Goal: Information Seeking & Learning: Learn about a topic

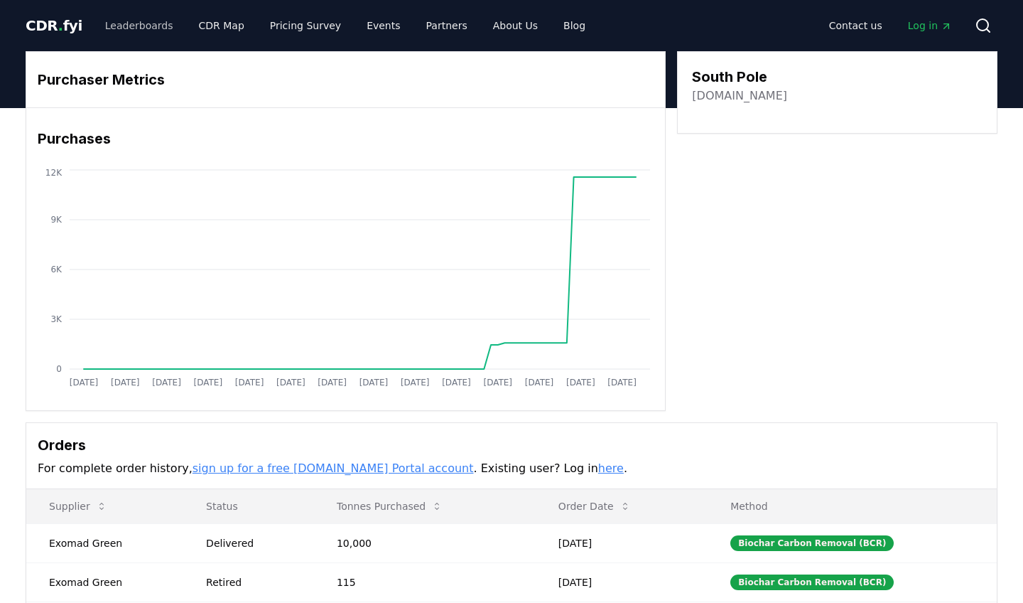
click at [131, 26] on link "Leaderboards" at bounding box center [139, 26] width 91 height 26
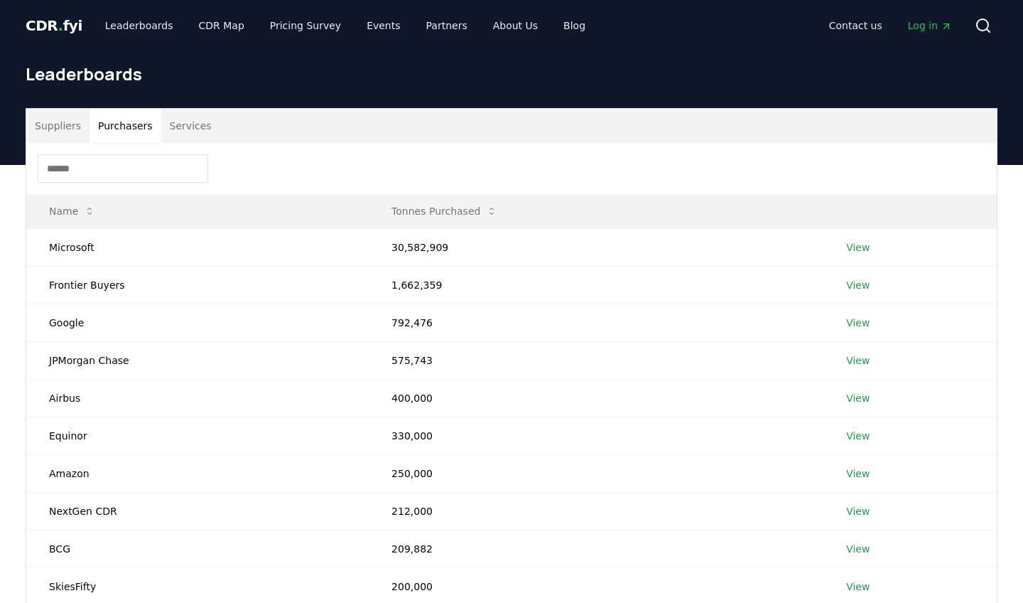
click at [131, 129] on button "Purchasers" at bounding box center [126, 126] width 72 height 34
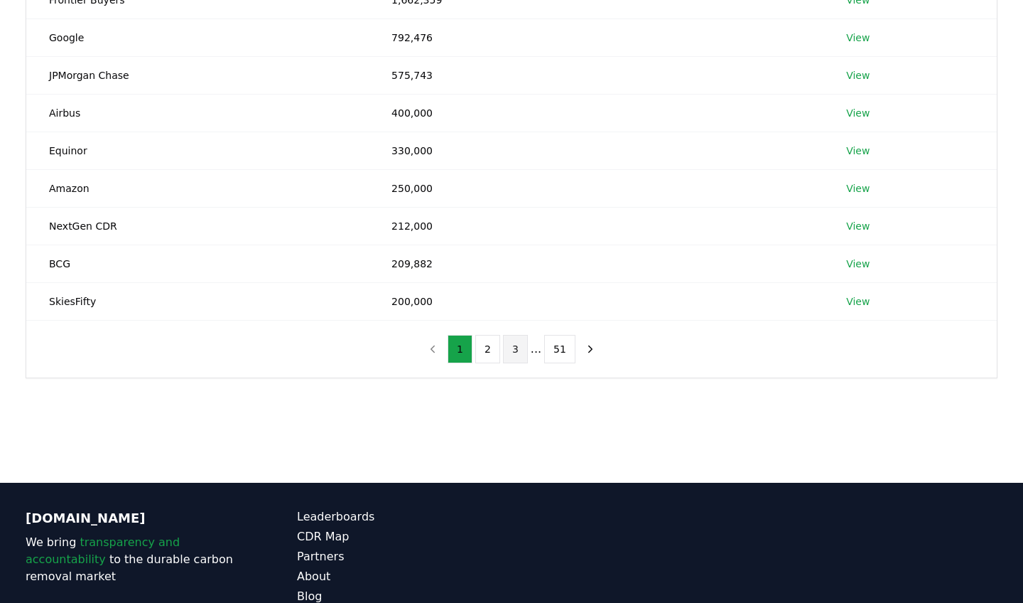
click at [522, 354] on button "3" at bounding box center [515, 349] width 25 height 28
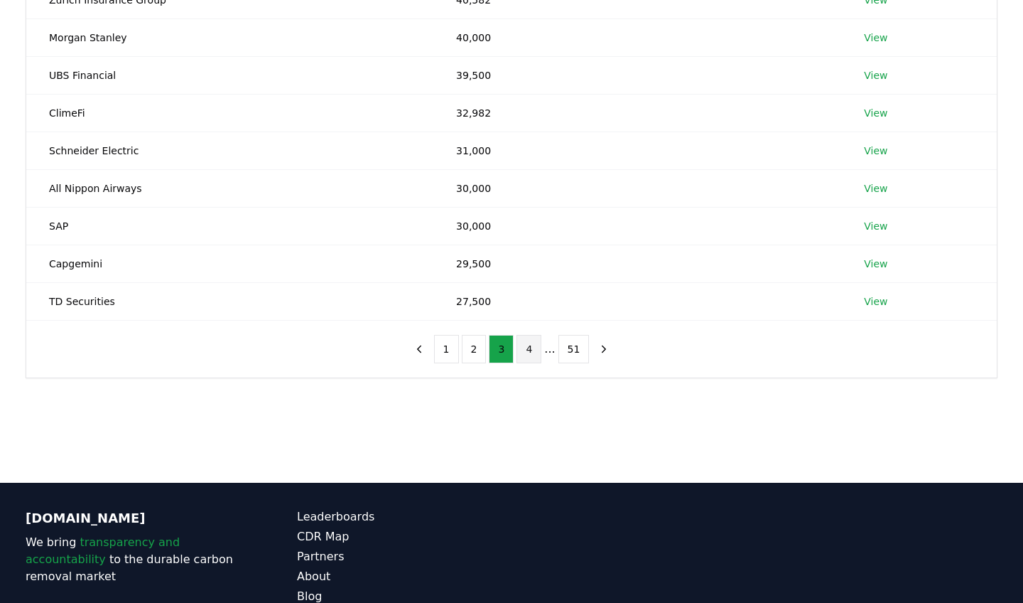
click at [534, 353] on button "4" at bounding box center [529, 349] width 25 height 28
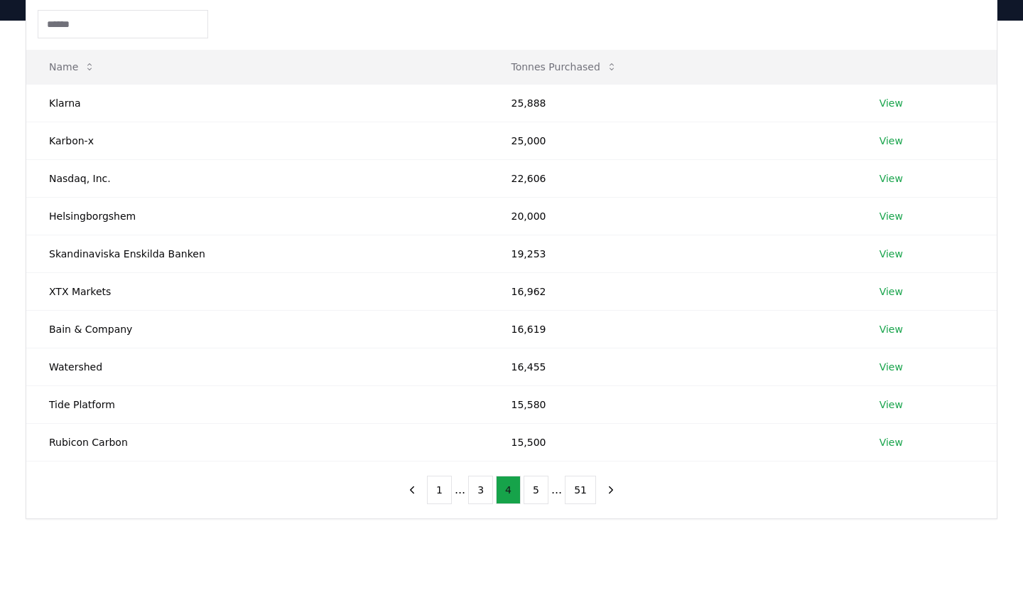
scroll to position [87, 0]
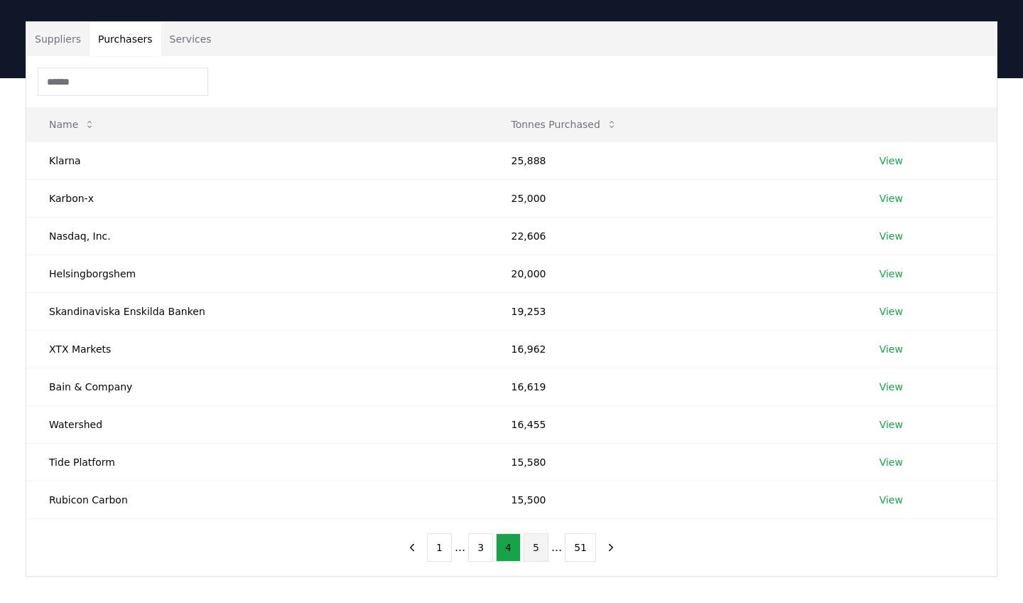
click at [533, 545] on button "5" at bounding box center [536, 547] width 25 height 28
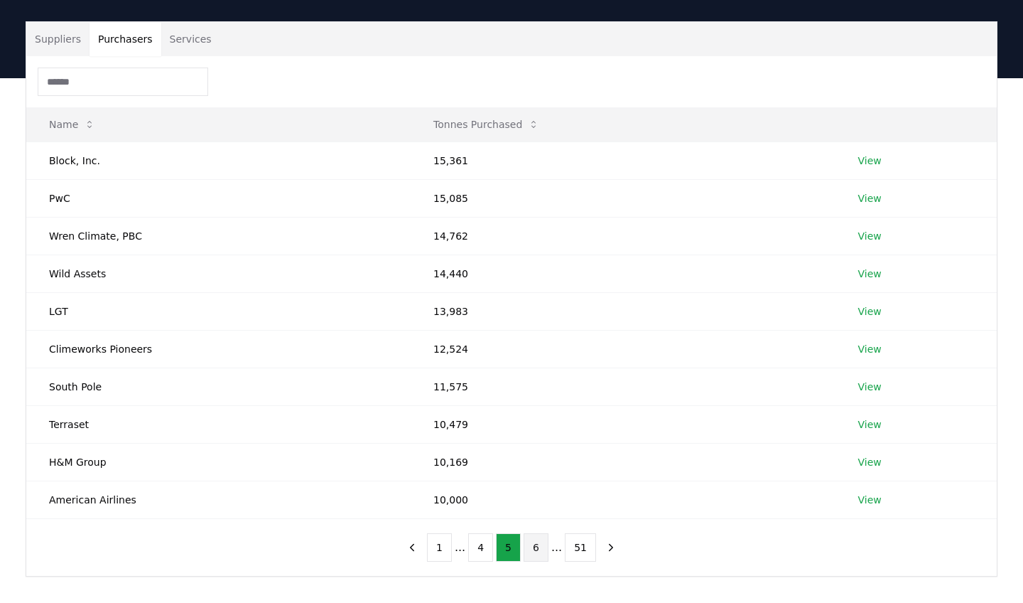
click at [533, 552] on button "6" at bounding box center [536, 547] width 25 height 28
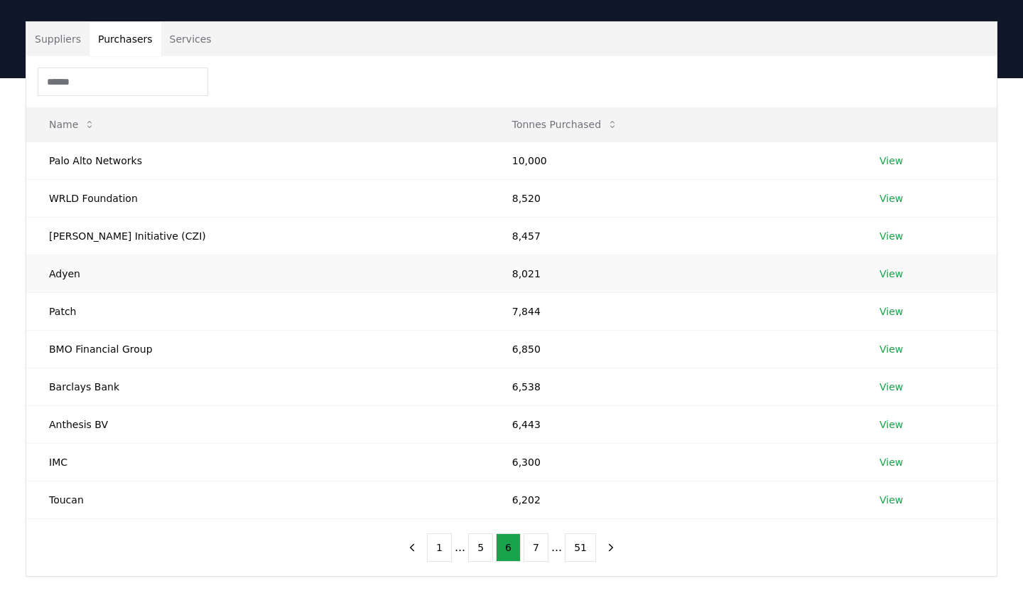
click at [902, 274] on td "View" at bounding box center [927, 273] width 140 height 38
click at [894, 274] on link "View" at bounding box center [891, 273] width 23 height 14
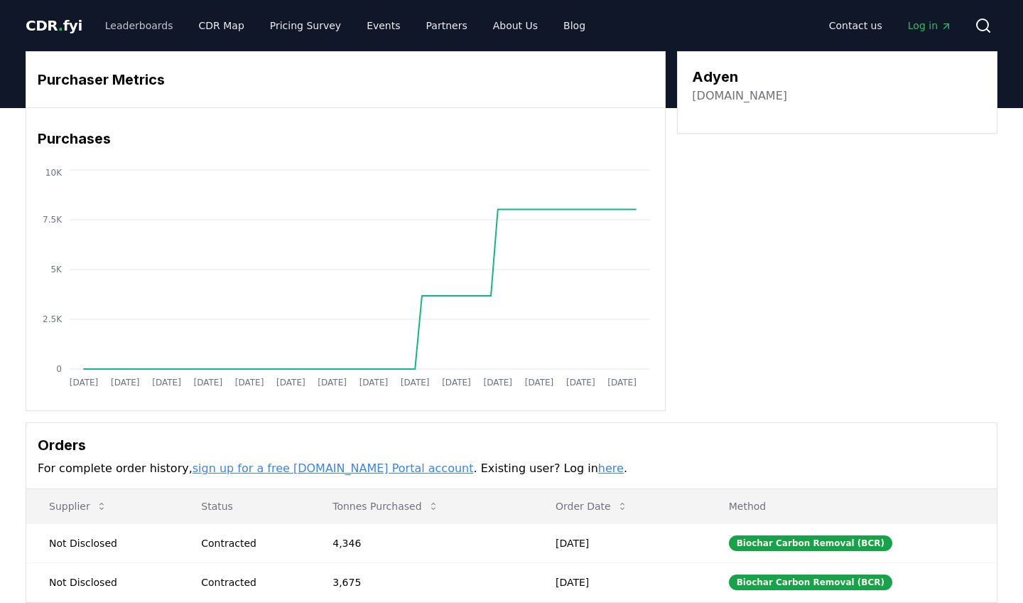
click at [147, 36] on link "Leaderboards" at bounding box center [139, 26] width 91 height 26
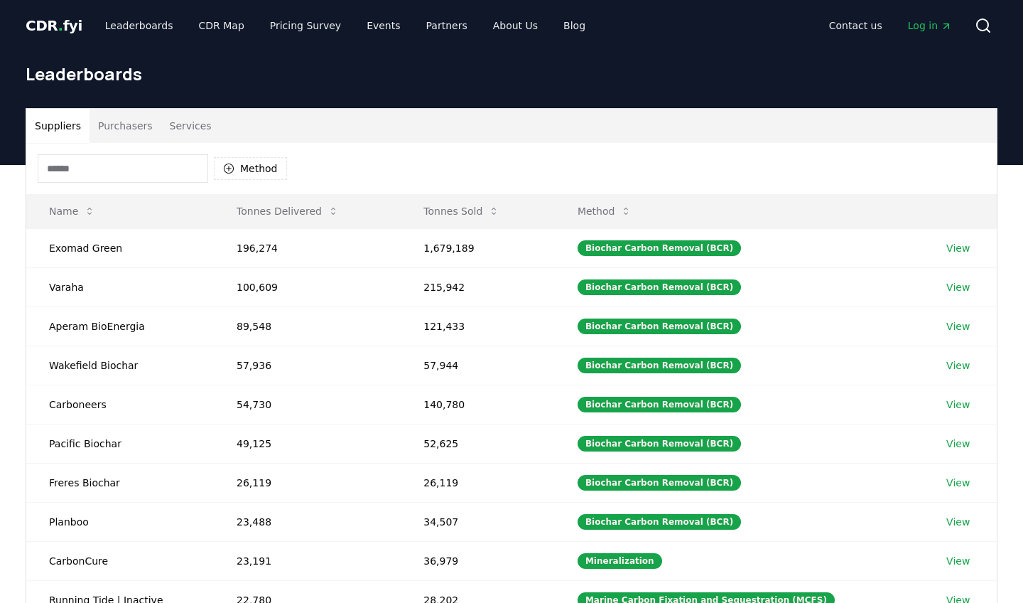
click at [131, 133] on button "Purchasers" at bounding box center [126, 126] width 72 height 34
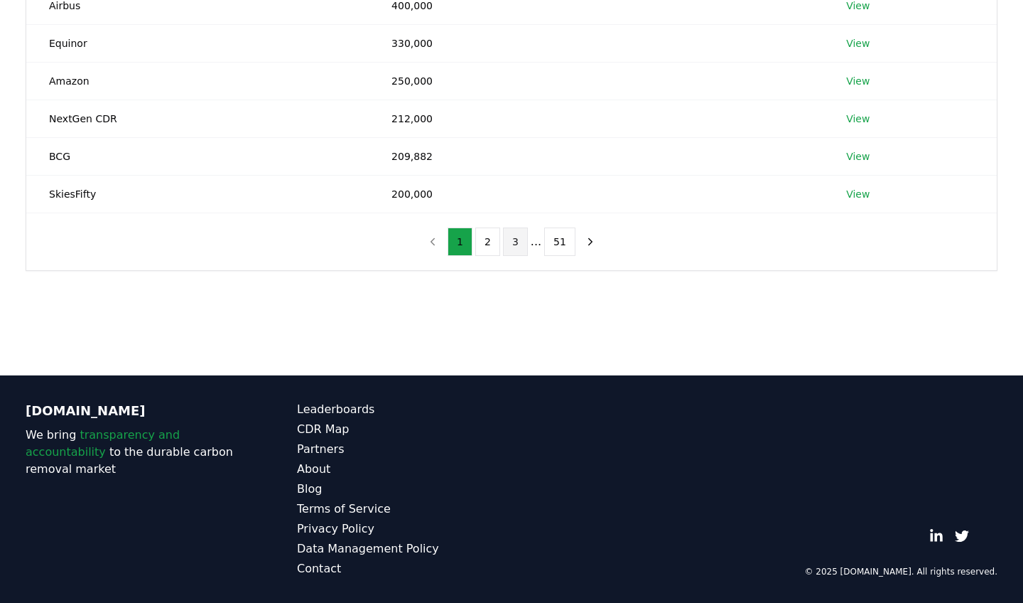
scroll to position [392, 0]
click at [506, 246] on button "3" at bounding box center [515, 241] width 25 height 28
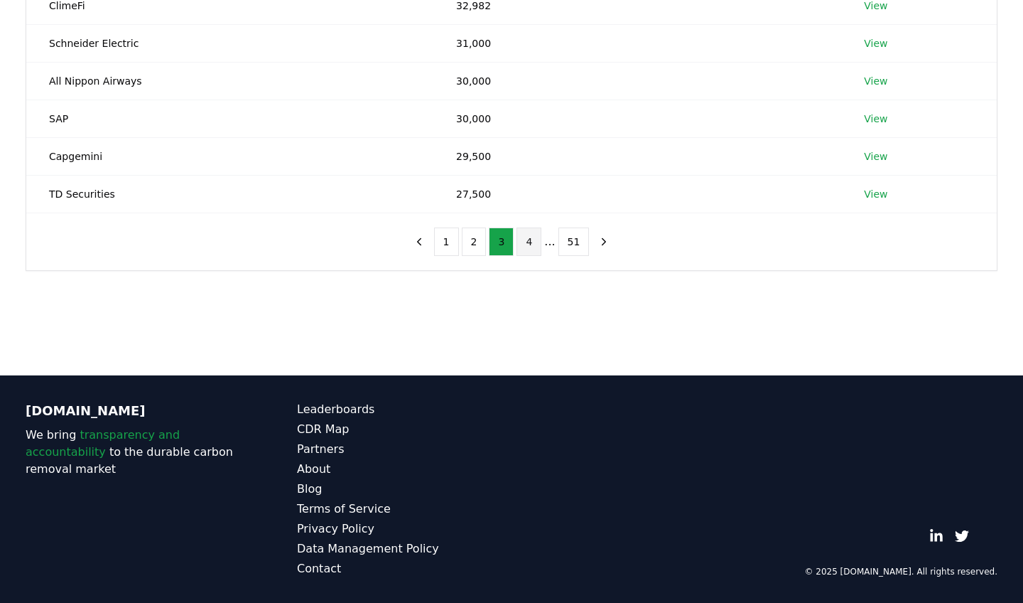
click at [530, 244] on button "4" at bounding box center [529, 241] width 25 height 28
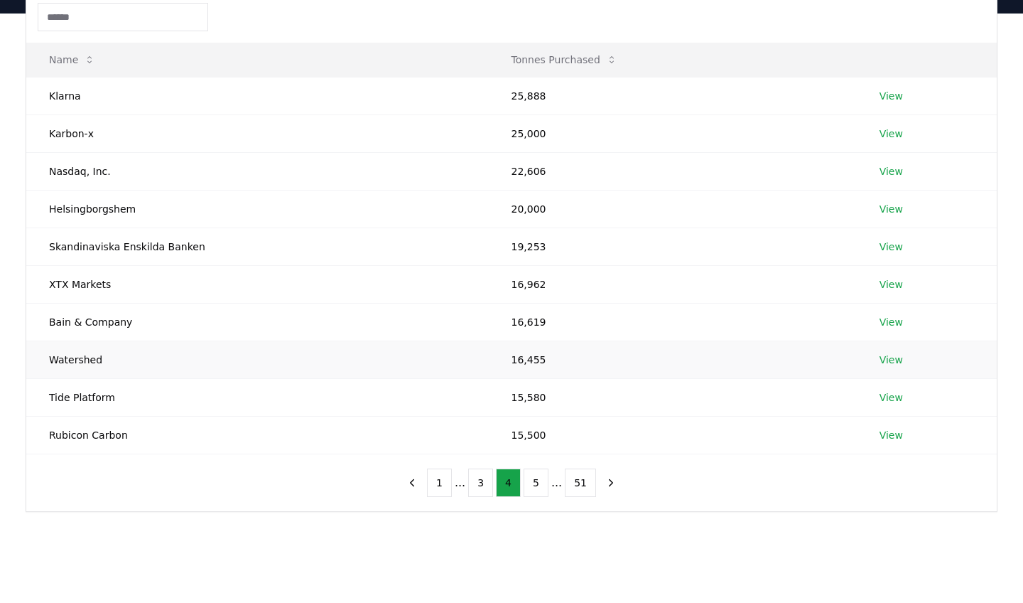
scroll to position [147, 0]
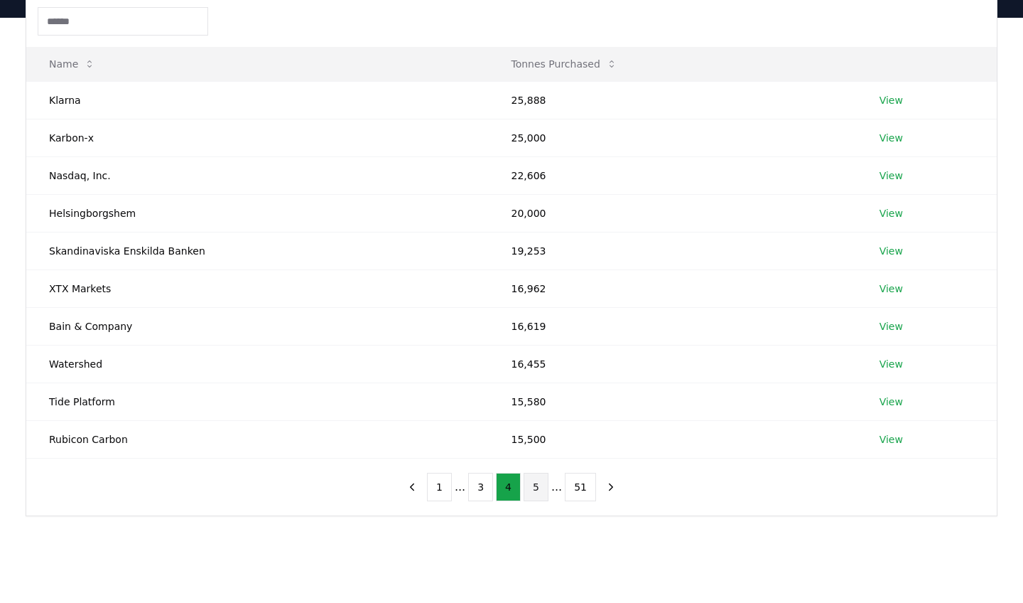
click at [531, 485] on button "5" at bounding box center [536, 486] width 25 height 28
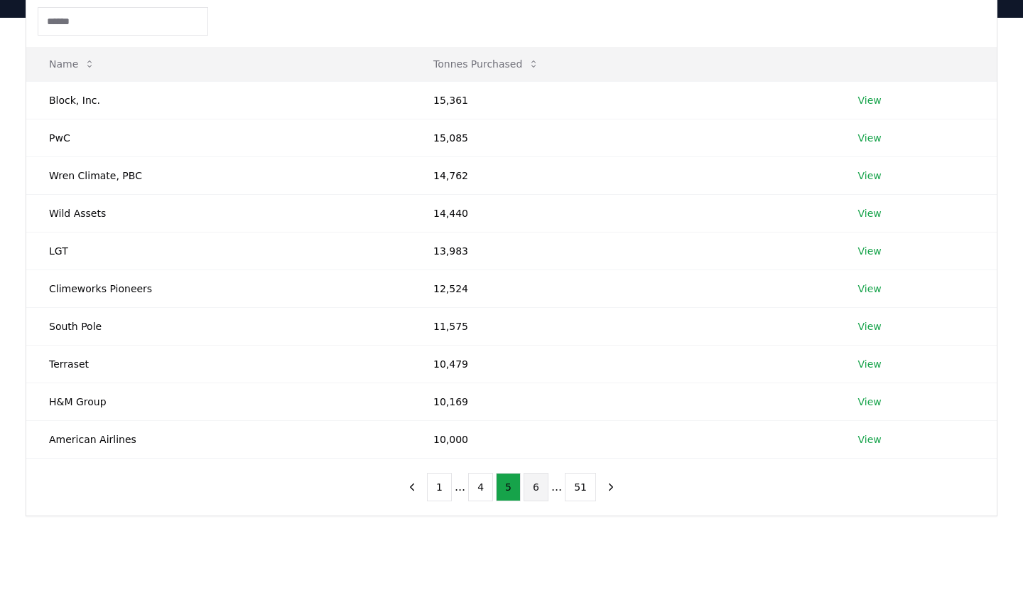
click at [543, 490] on button "6" at bounding box center [536, 486] width 25 height 28
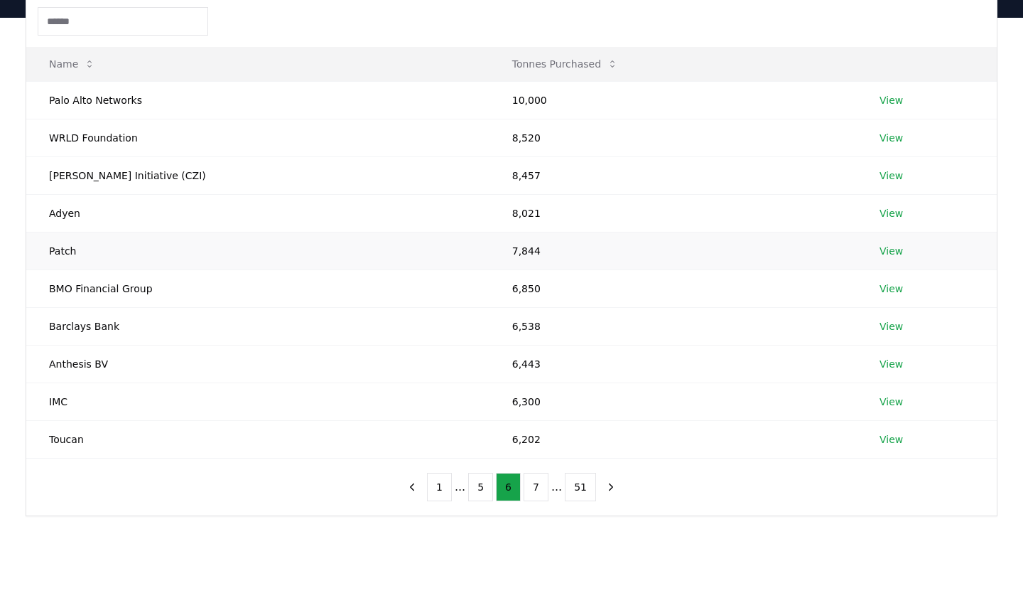
click at [883, 252] on link "View" at bounding box center [891, 251] width 23 height 14
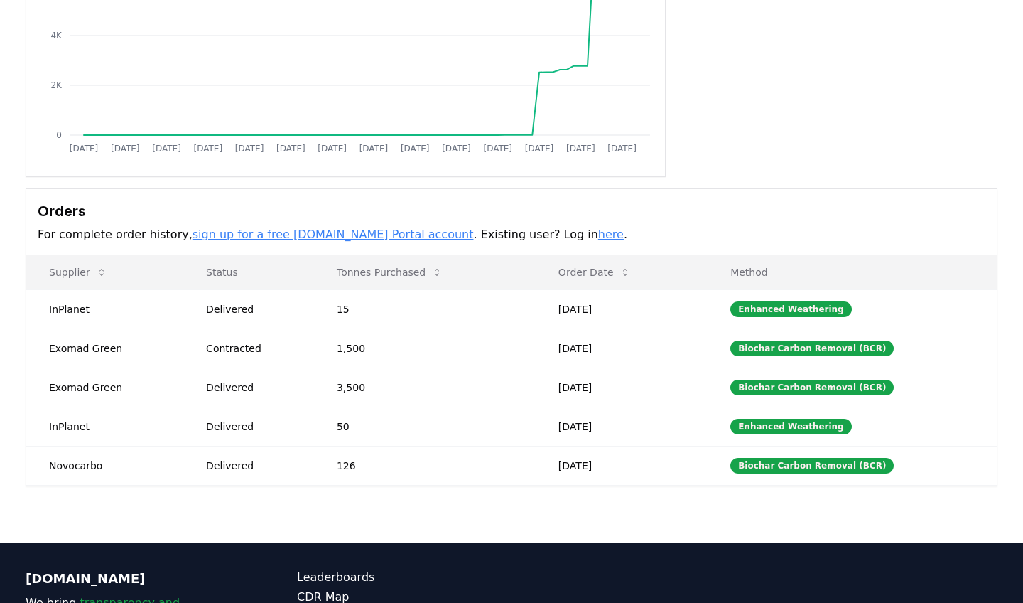
scroll to position [339, 0]
